Goal: Navigation & Orientation: Find specific page/section

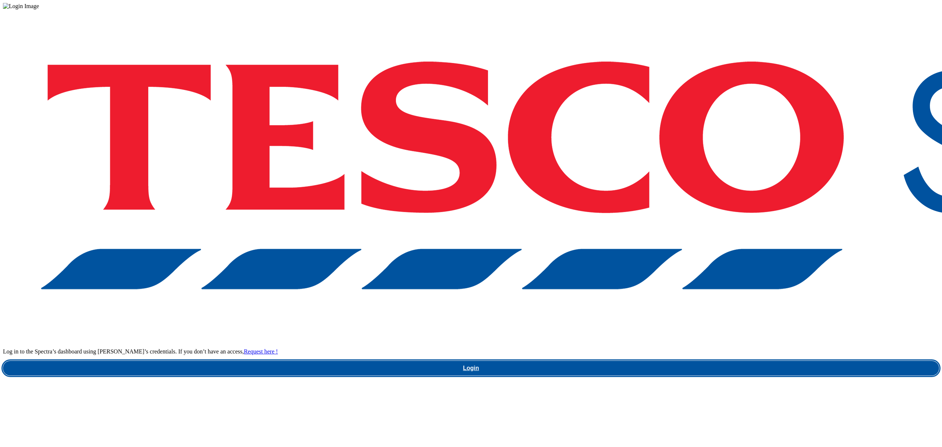
click at [773, 361] on link "Login" at bounding box center [471, 368] width 936 height 15
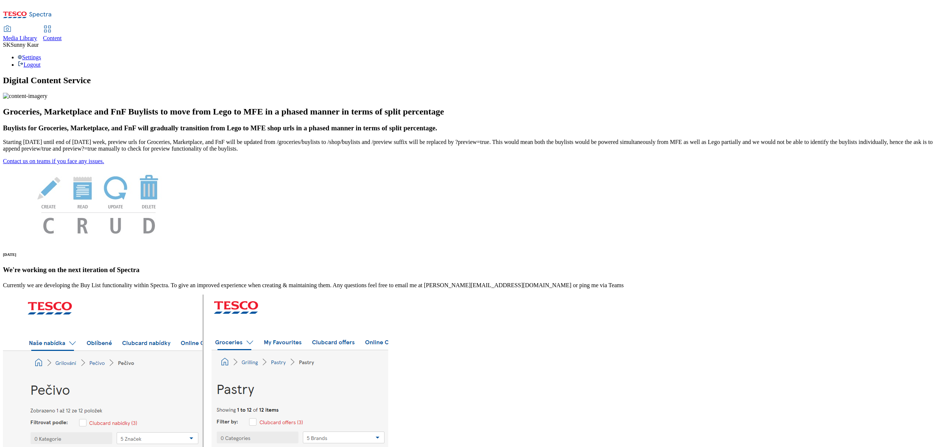
click at [37, 35] on span "Media Library" at bounding box center [20, 38] width 34 height 6
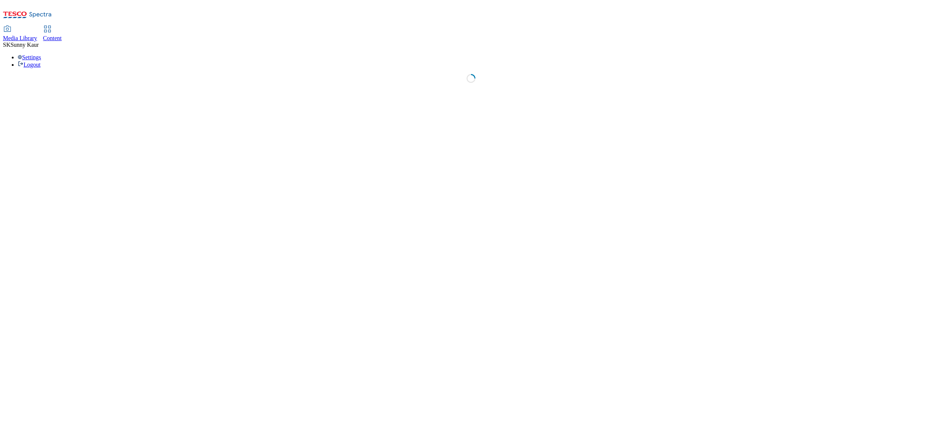
select select "flare-ghs"
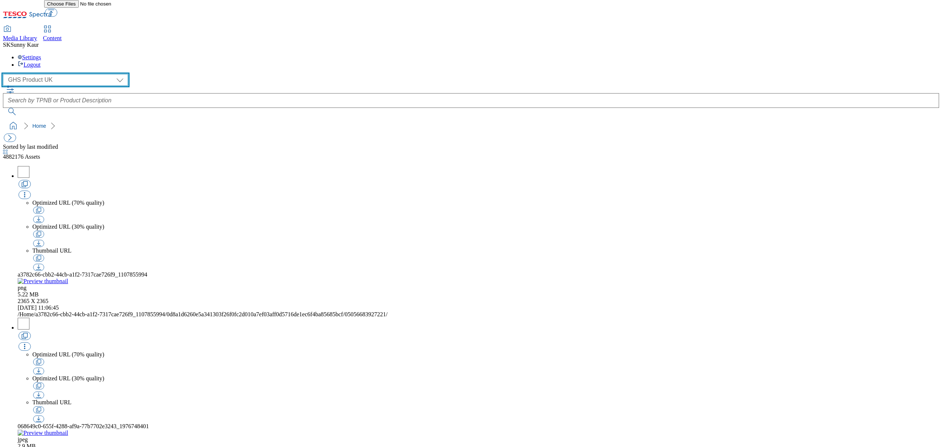
click at [51, 74] on select "Dotcom UK GHS Marketing UK GHS Product UK Our Tesco" at bounding box center [65, 80] width 125 height 12
select select "flare-ourtesco"
click at [5, 74] on select "Dotcom UK GHS Marketing UK GHS Product UK Our Tesco" at bounding box center [65, 80] width 125 height 12
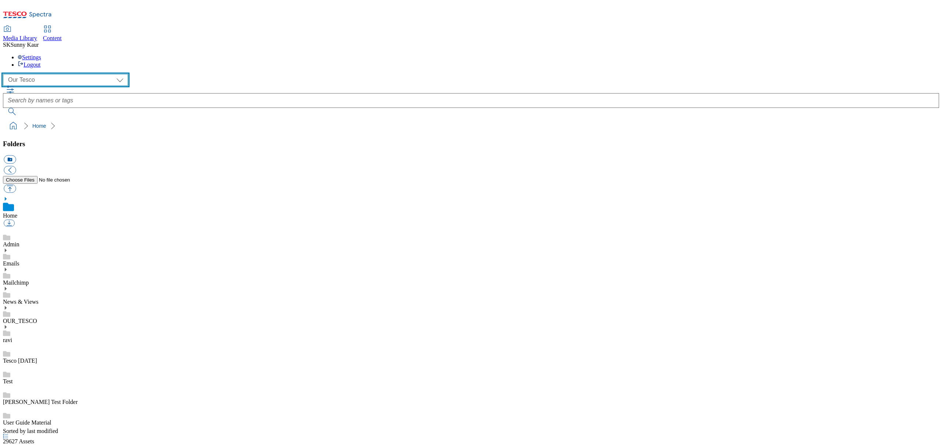
click at [13, 74] on select "Dotcom UK GHS Marketing UK GHS Product UK Our Tesco" at bounding box center [65, 80] width 125 height 12
click at [88, 313] on div "Folders icon_new_folder Home Admin Emails Mailchimp News & Views OUR_TESCO ravi…" at bounding box center [471, 284] width 936 height 288
click at [29, 74] on select "Dotcom UK GHS Marketing UK GHS Product UK Our Tesco" at bounding box center [65, 80] width 125 height 12
click at [110, 309] on div "Folders icon_new_folder Home Admin Emails Mailchimp News & Views OUR_TESCO ravi…" at bounding box center [471, 284] width 936 height 288
click at [46, 74] on select "Dotcom UK GHS Marketing UK GHS Product UK Our Tesco" at bounding box center [65, 80] width 125 height 12
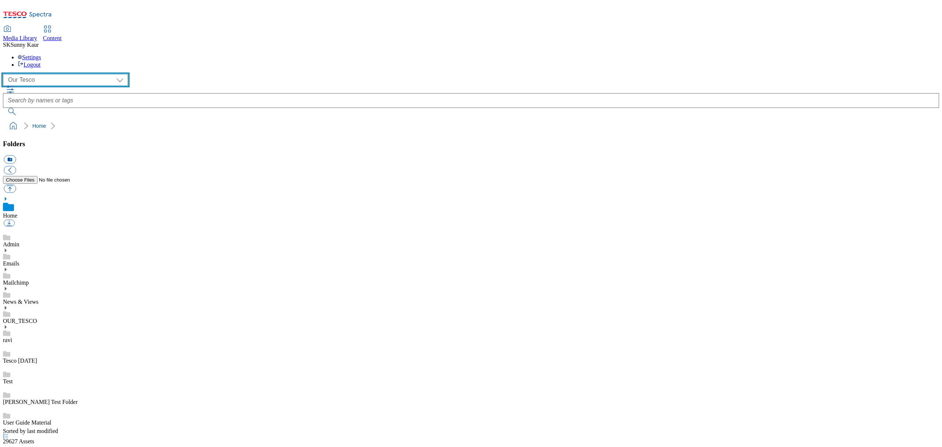
click at [5, 74] on select "Dotcom UK GHS Marketing UK GHS Product UK Our Tesco" at bounding box center [65, 80] width 125 height 12
